Goal: Information Seeking & Learning: Learn about a topic

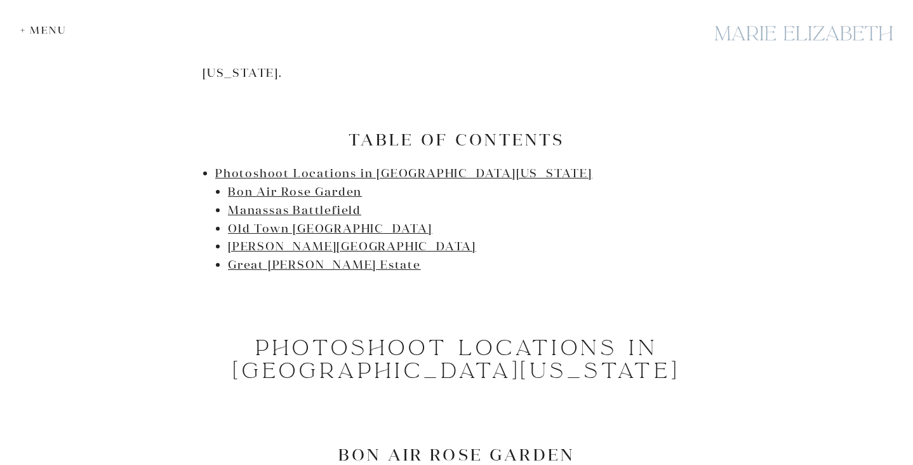
scroll to position [679, 0]
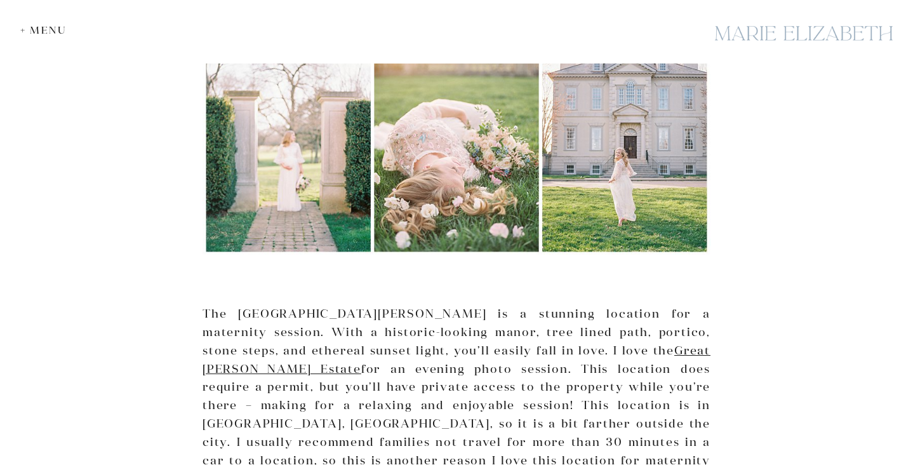
scroll to position [4014, 0]
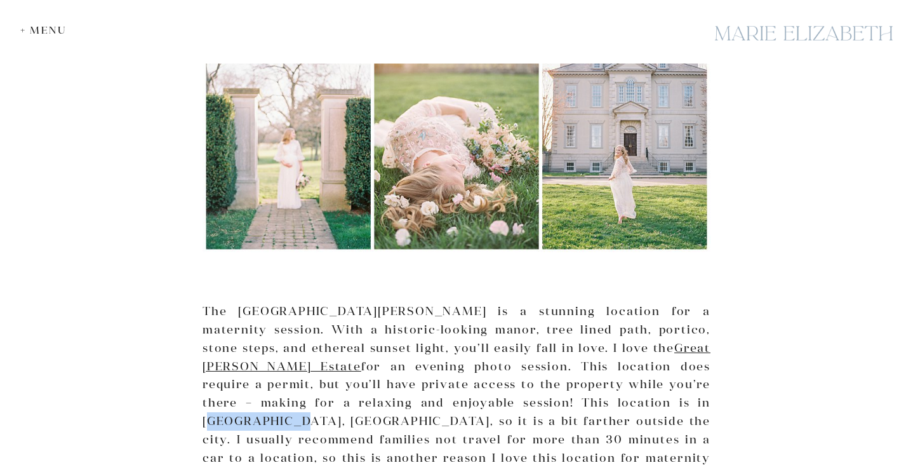
drag, startPoint x: 442, startPoint y: 331, endPoint x: 521, endPoint y: 335, distance: 78.8
click at [521, 335] on p "The Great Marsh Estate is a stunning location for a maternity session. With a h…" at bounding box center [456, 402] width 508 height 201
click at [559, 333] on p "The Great Marsh Estate is a stunning location for a maternity session. With a h…" at bounding box center [456, 402] width 508 height 201
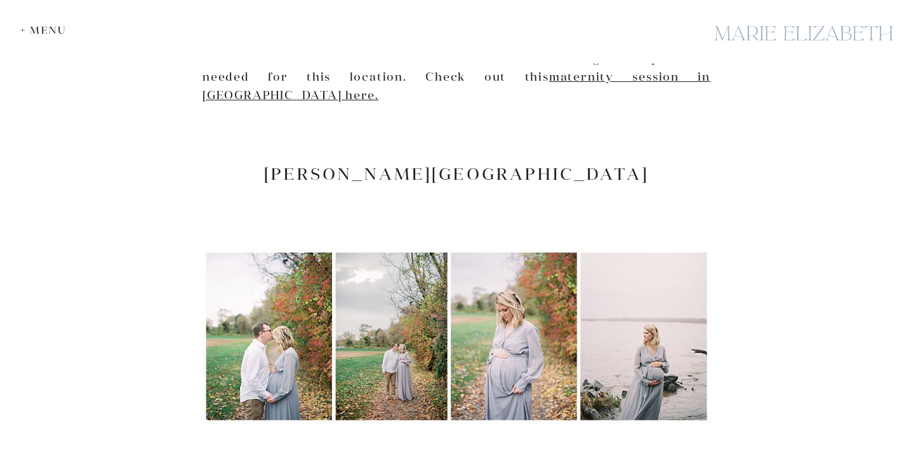
scroll to position [3237, 0]
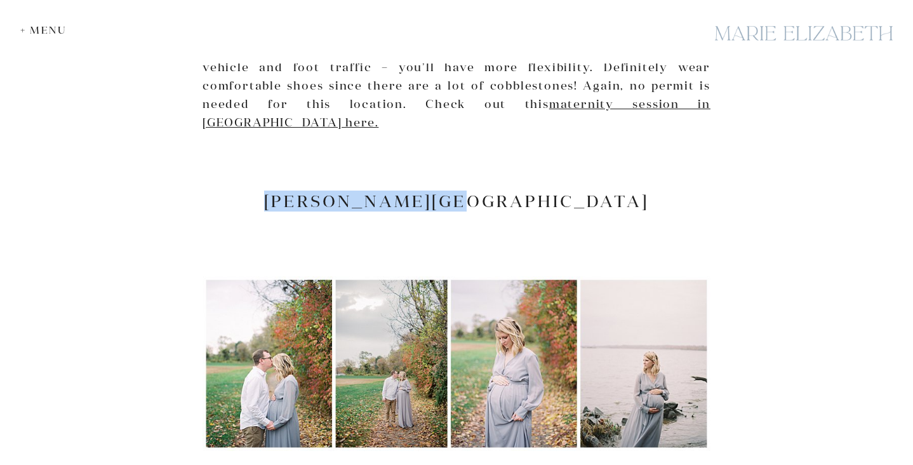
drag, startPoint x: 353, startPoint y: 144, endPoint x: 642, endPoint y: 149, distance: 289.5
click at [644, 191] on h2 "[PERSON_NAME][GEOGRAPHIC_DATA]" at bounding box center [456, 201] width 508 height 20
copy h2 "[PERSON_NAME][GEOGRAPHIC_DATA]"
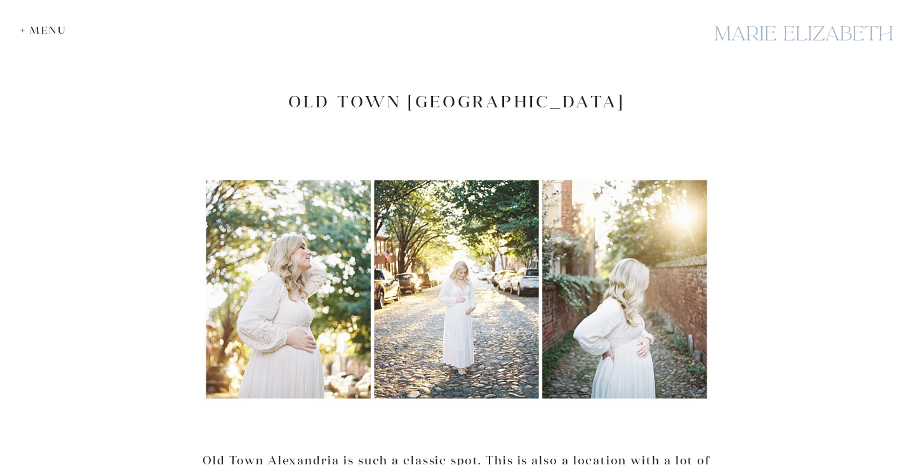
scroll to position [2684, 0]
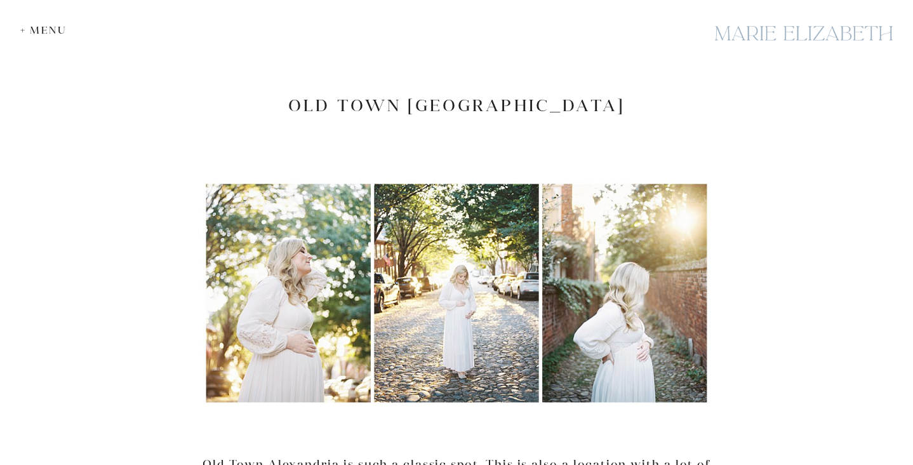
click at [570, 88] on div "As a Northern Virginia family photographer, I have my go-to photoshoot location…" at bounding box center [456, 74] width 508 height 4989
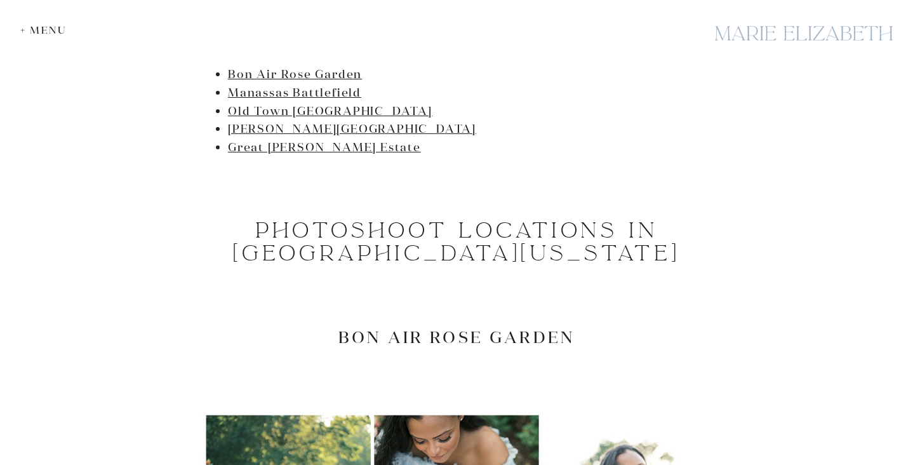
scroll to position [0, 0]
